Goal: Task Accomplishment & Management: Manage account settings

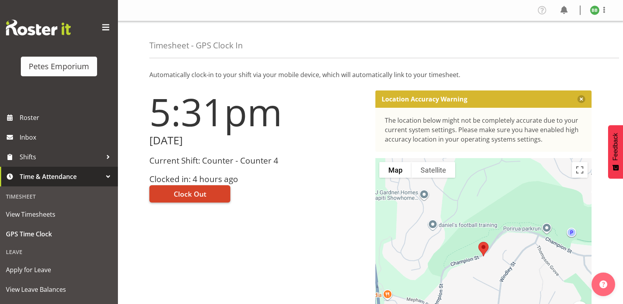
click at [197, 197] on span "Clock Out" at bounding box center [190, 194] width 33 height 10
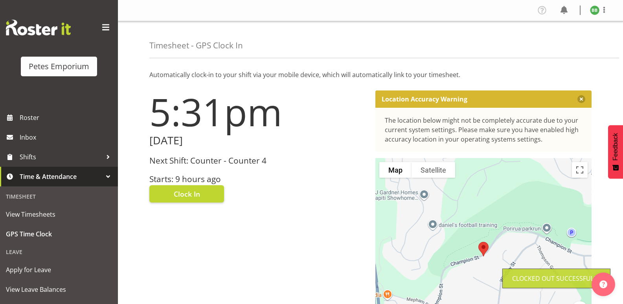
click at [594, 14] on img at bounding box center [594, 10] width 9 height 9
click at [567, 39] on link "Log Out" at bounding box center [571, 41] width 75 height 14
